Goal: Information Seeking & Learning: Learn about a topic

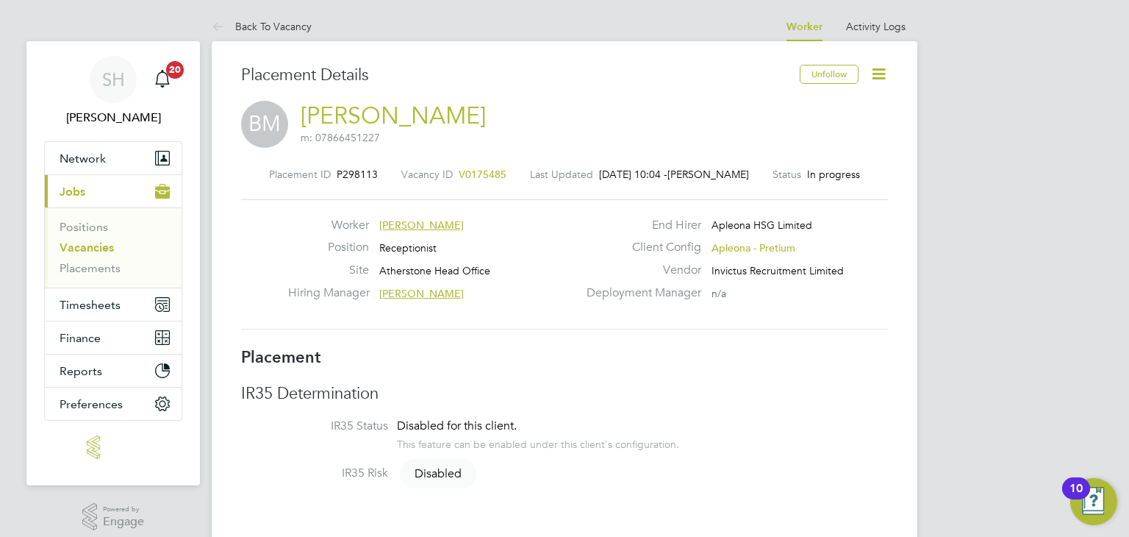
click at [103, 244] on link "Vacancies" at bounding box center [87, 247] width 54 height 14
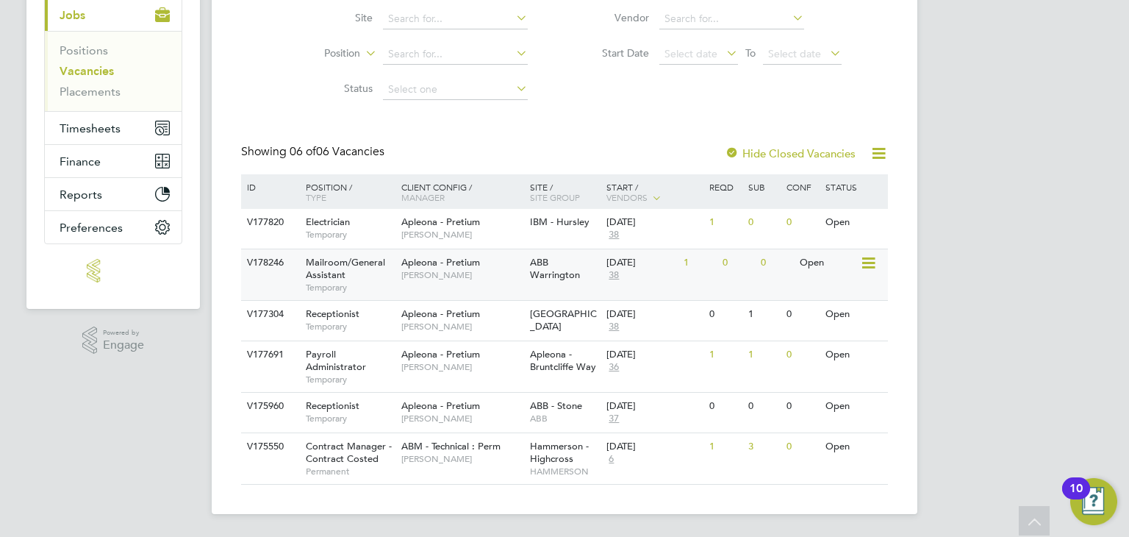
click at [388, 269] on div "Mailroom/General Assistant Temporary" at bounding box center [346, 274] width 103 height 51
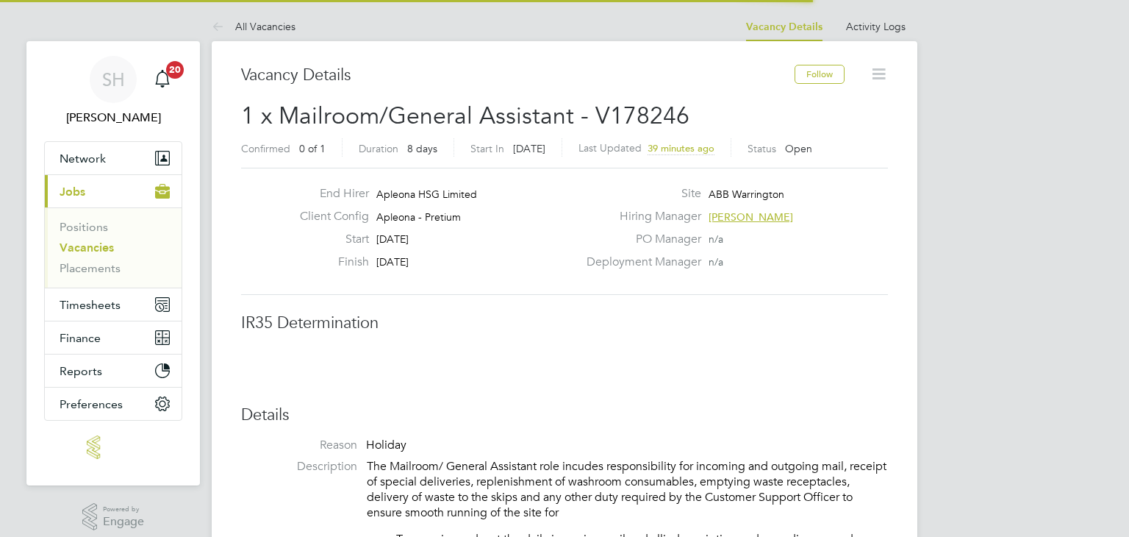
scroll to position [43, 129]
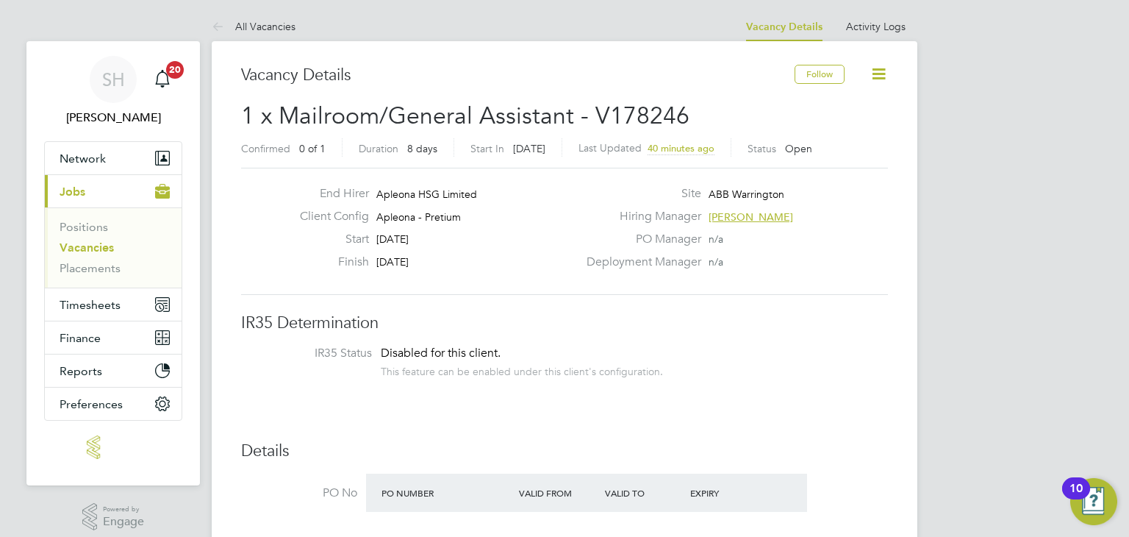
click at [707, 379] on li "IR35 Status Disabled for this client. This feature can be enabled under this cl…" at bounding box center [564, 363] width 617 height 36
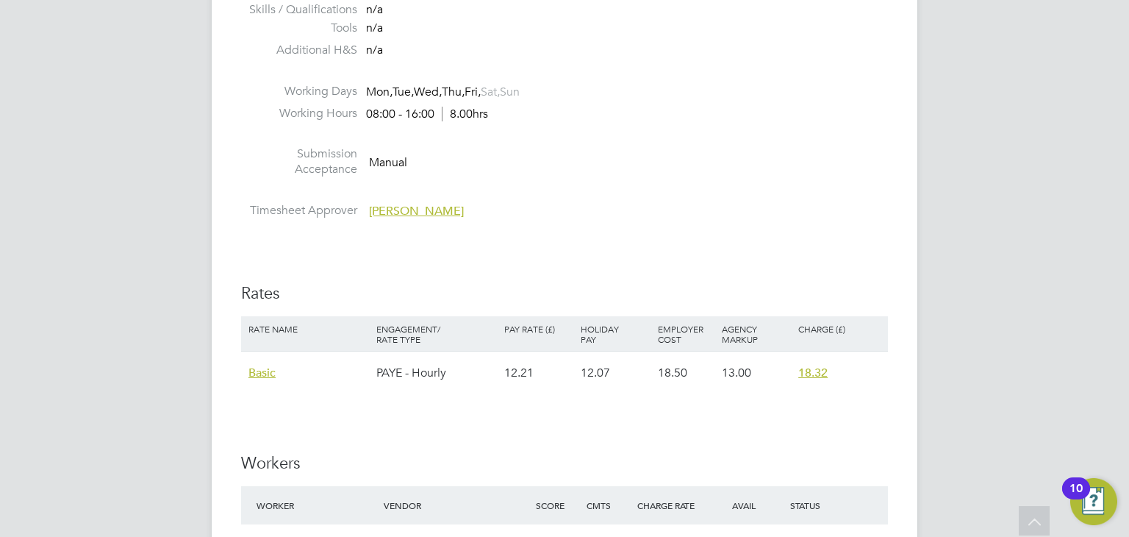
scroll to position [1397, 0]
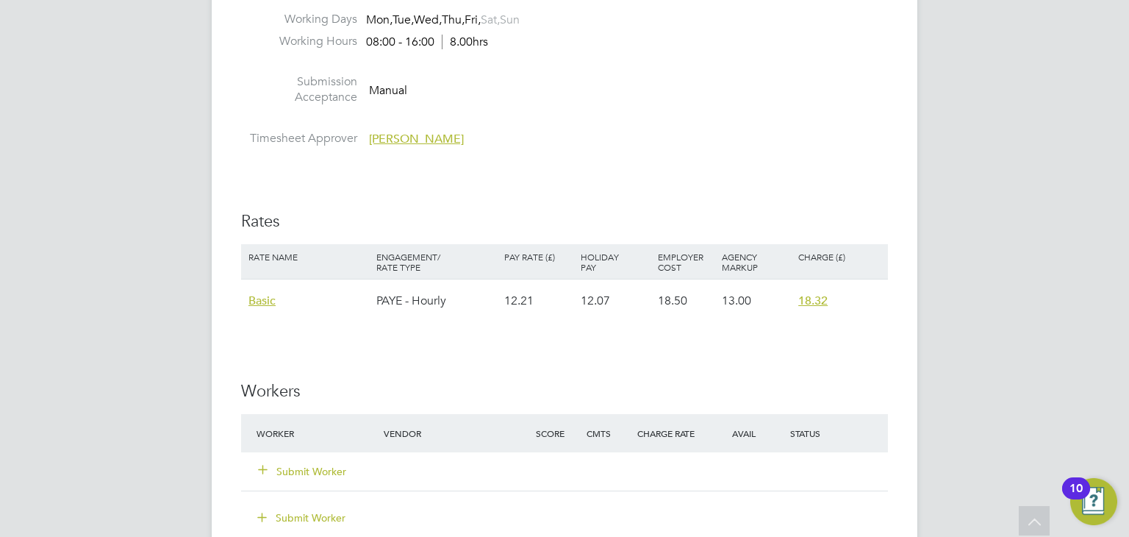
click at [804, 304] on span "18.32" at bounding box center [812, 300] width 29 height 15
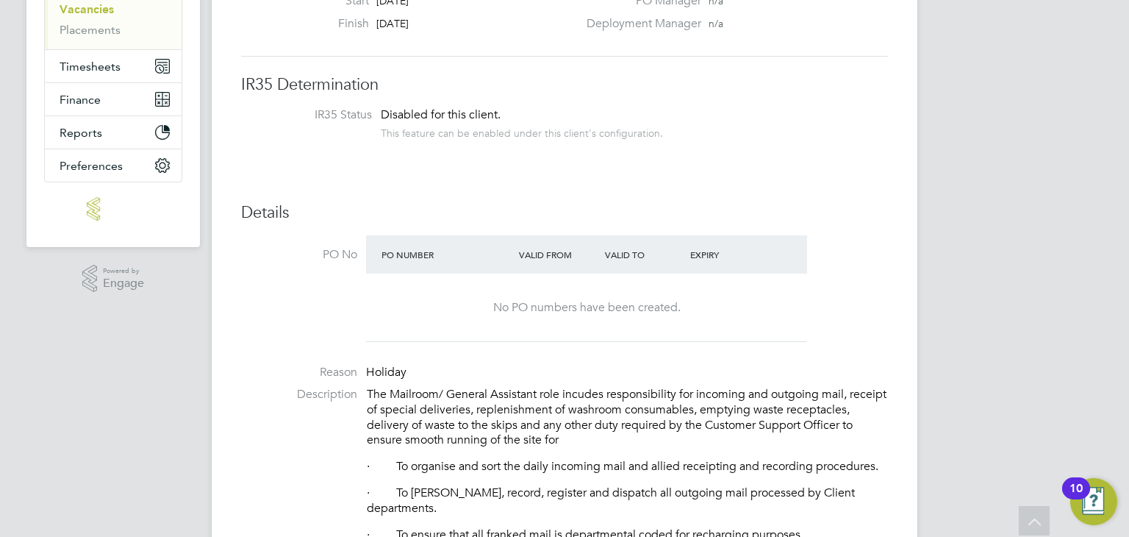
scroll to position [147, 0]
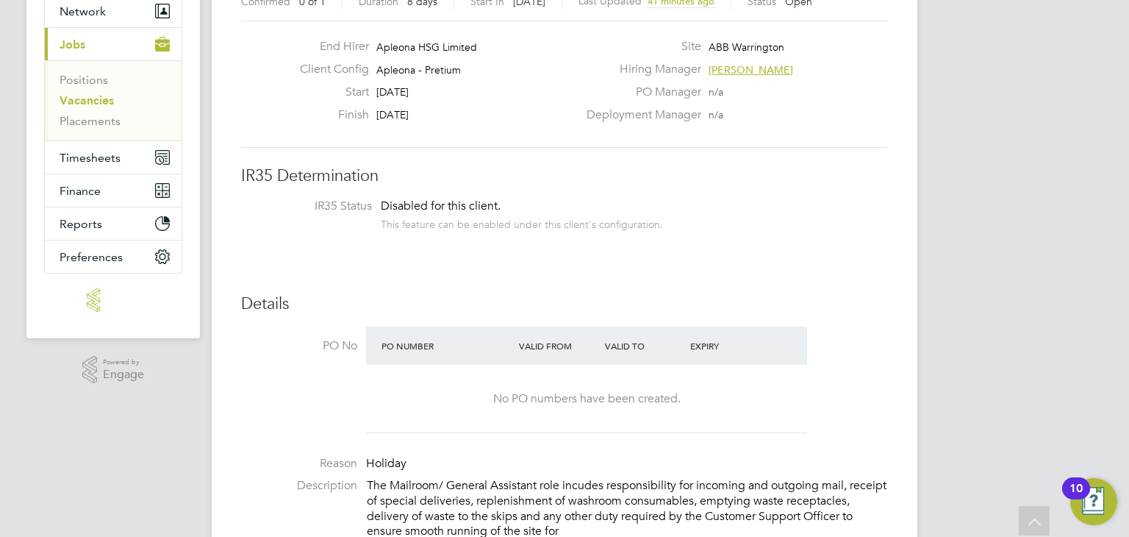
click at [89, 101] on link "Vacancies" at bounding box center [87, 100] width 54 height 14
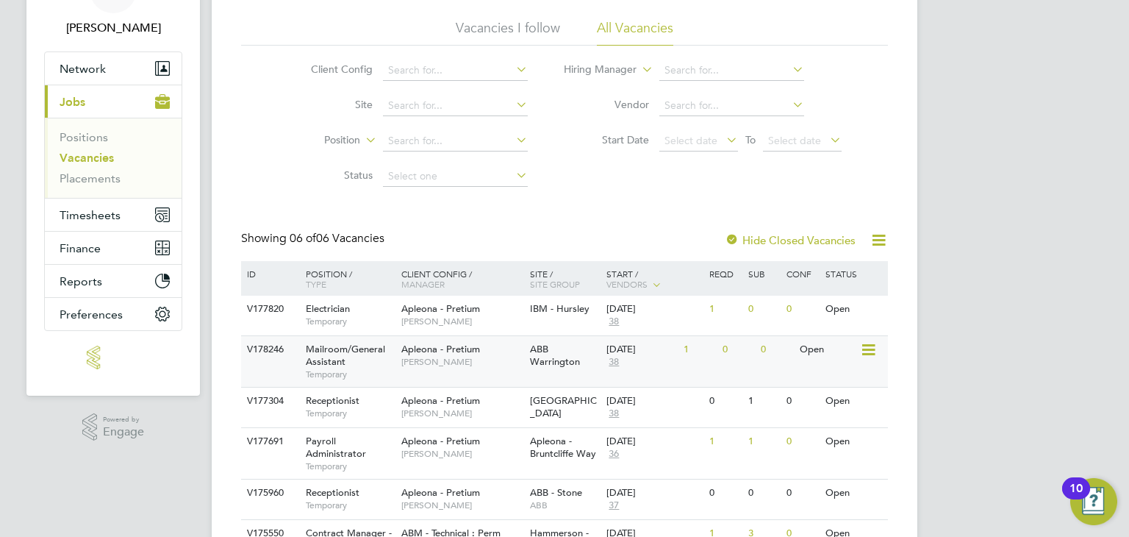
scroll to position [176, 0]
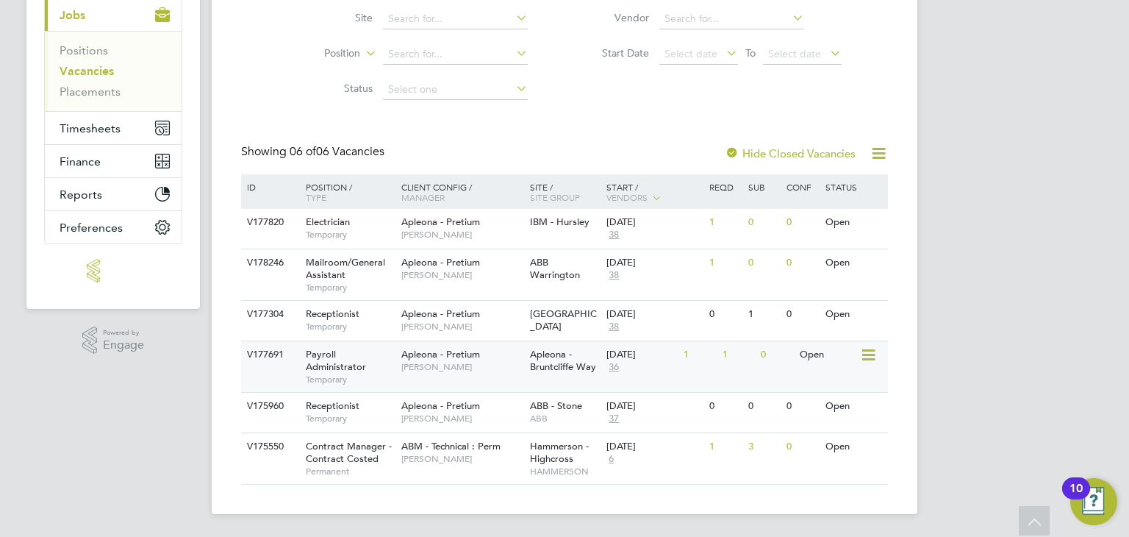
click at [473, 369] on span "Maria Kuzniar" at bounding box center [461, 367] width 121 height 12
click at [496, 323] on span "James Croxford" at bounding box center [461, 327] width 121 height 12
click at [504, 218] on div "Apleona - Pretium Christopher Bunch" at bounding box center [462, 228] width 129 height 38
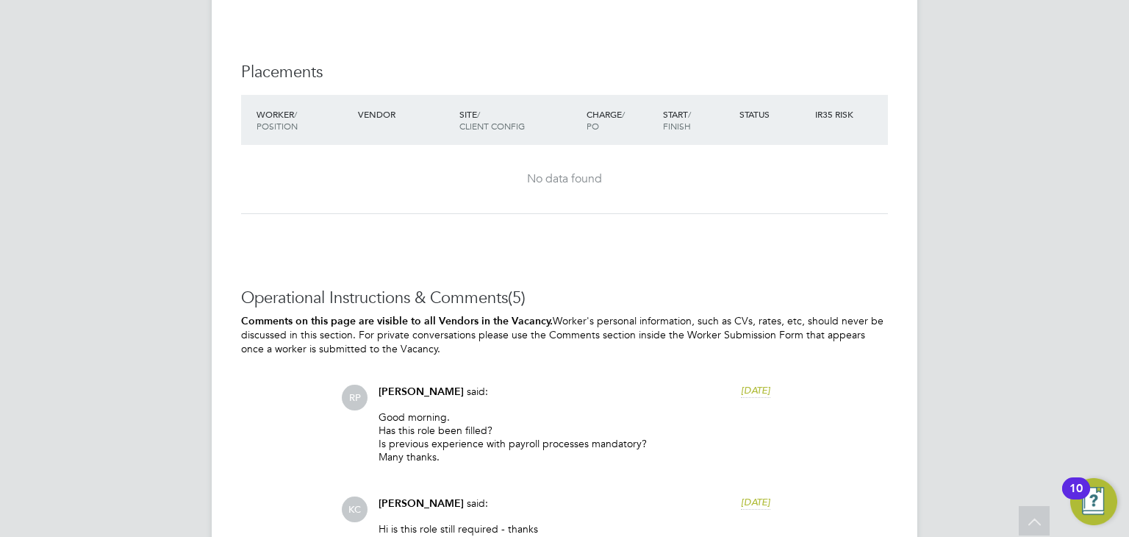
scroll to position [1176, 0]
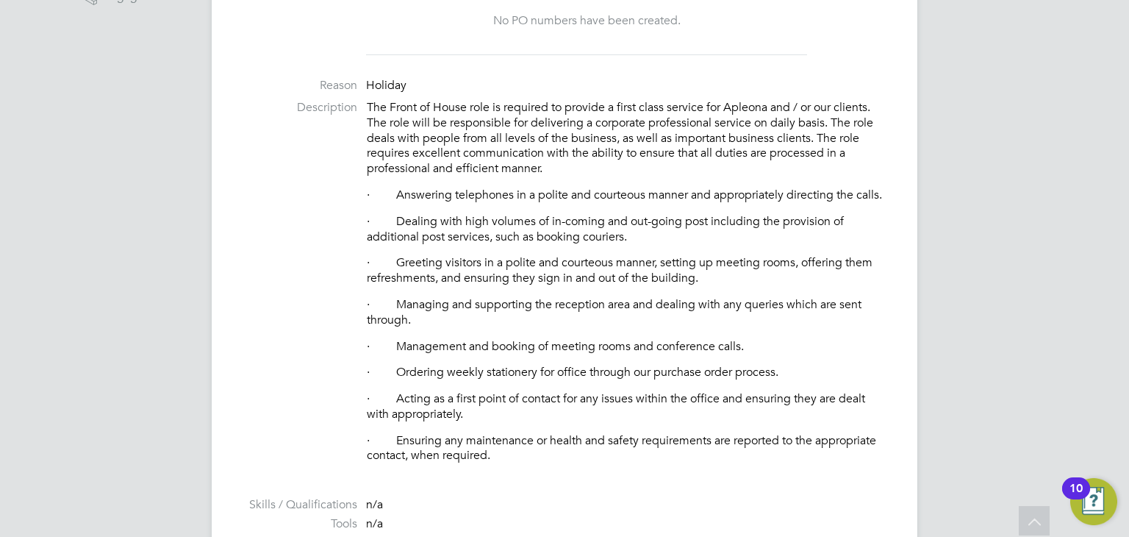
scroll to position [441, 0]
